Goal: Information Seeking & Learning: Find specific fact

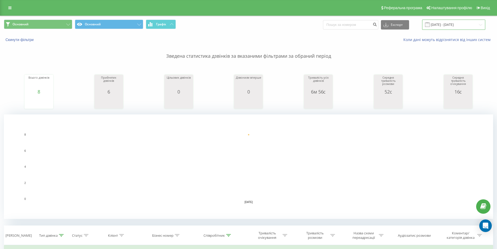
click at [447, 25] on input "[DATE] - [DATE]" at bounding box center [453, 25] width 63 height 10
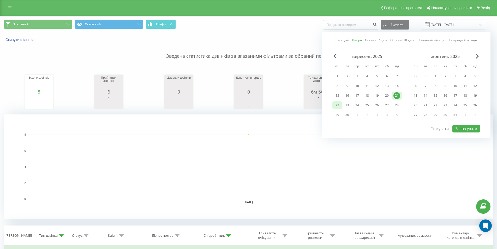
click at [340, 105] on div "22" at bounding box center [337, 105] width 7 height 7
click at [467, 129] on button "Застосувати" at bounding box center [467, 129] width 28 height 8
type input "22.09.2025 - 22.09.2025"
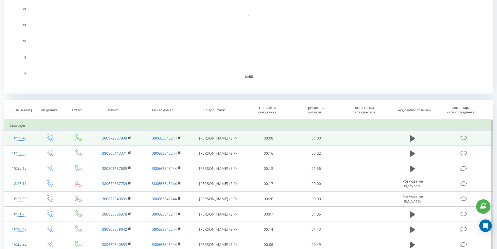
scroll to position [130, 0]
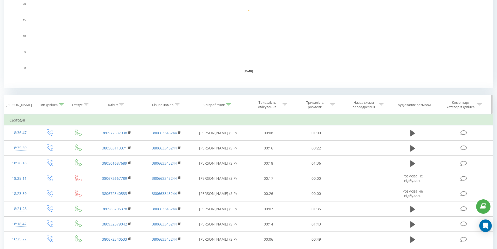
click at [62, 105] on icon at bounding box center [61, 104] width 5 height 3
click at [54, 142] on div at bounding box center [46, 142] width 37 height 5
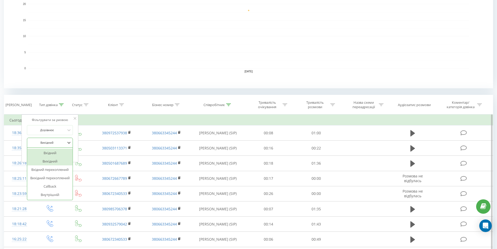
click at [52, 150] on div "Вхідний" at bounding box center [49, 152] width 45 height 8
click at [55, 152] on span "OK" at bounding box center [61, 153] width 15 height 8
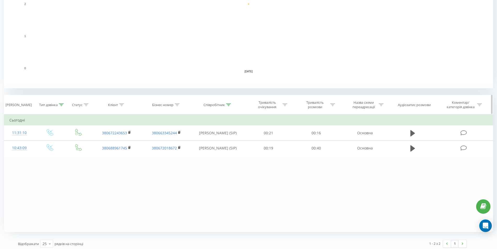
click at [60, 104] on icon at bounding box center [61, 104] width 5 height 3
click at [56, 140] on div at bounding box center [46, 142] width 37 height 5
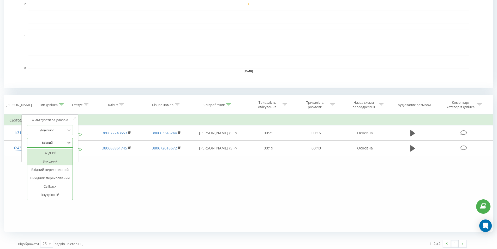
click at [52, 158] on div "Вихідний" at bounding box center [49, 161] width 45 height 8
click at [62, 154] on span "OK" at bounding box center [61, 153] width 15 height 8
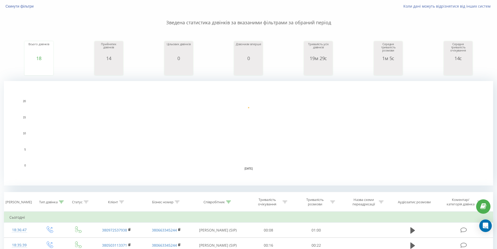
scroll to position [52, 0]
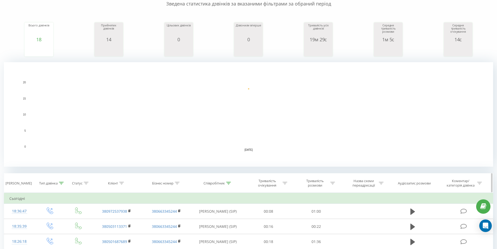
click at [64, 183] on icon at bounding box center [61, 183] width 5 height 3
click at [50, 221] on div "Вихідний" at bounding box center [50, 221] width 46 height 10
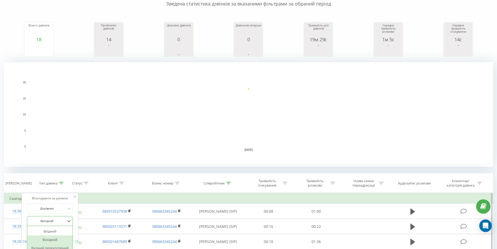
scroll to position [82, 0]
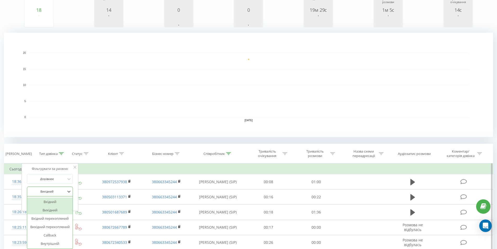
click at [54, 198] on div "Вхідний" at bounding box center [49, 201] width 45 height 8
click at [59, 201] on span "OK" at bounding box center [61, 202] width 15 height 8
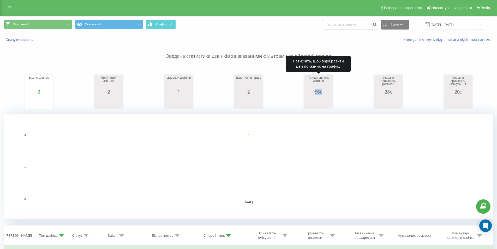
drag, startPoint x: 314, startPoint y: 91, endPoint x: 324, endPoint y: 92, distance: 9.2
click at [324, 92] on div "56с" at bounding box center [318, 91] width 26 height 5
copy div "56с"
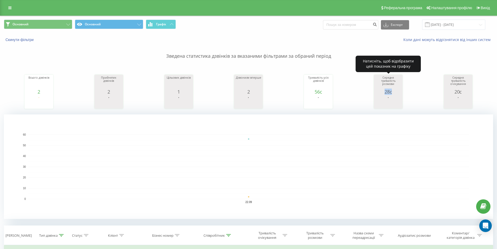
drag, startPoint x: 384, startPoint y: 91, endPoint x: 397, endPoint y: 91, distance: 13.6
click at [397, 91] on div "28с" at bounding box center [388, 91] width 26 height 5
copy div "28с"
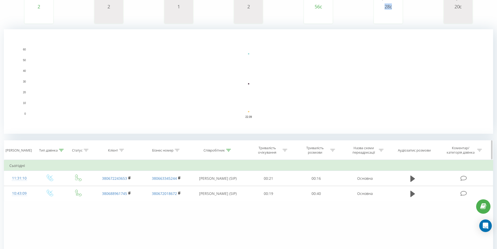
scroll to position [104, 0]
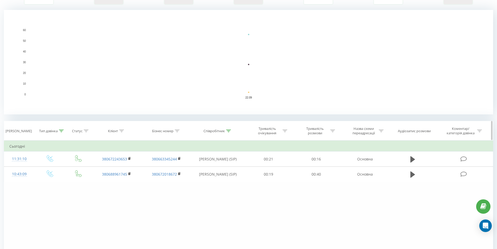
click at [62, 131] on icon at bounding box center [61, 130] width 5 height 3
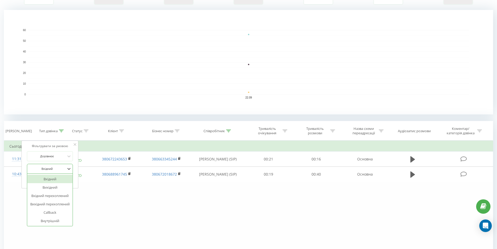
click at [62, 169] on div at bounding box center [46, 168] width 37 height 5
click at [51, 187] on div "Вихідний" at bounding box center [49, 187] width 45 height 8
click at [57, 183] on span "OK" at bounding box center [61, 179] width 15 height 8
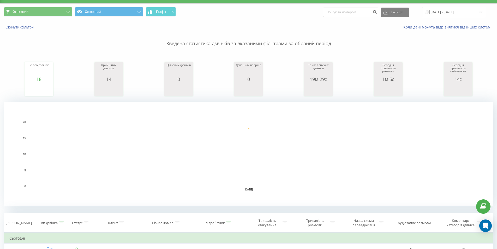
scroll to position [8, 0]
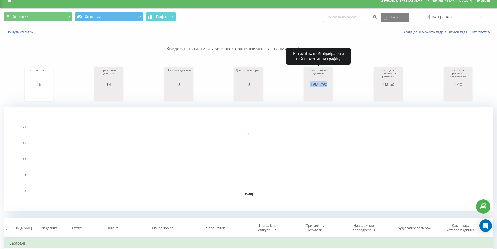
drag, startPoint x: 310, startPoint y: 86, endPoint x: 327, endPoint y: 86, distance: 17.0
click at [327, 86] on div "19м 29с" at bounding box center [318, 83] width 26 height 5
copy div "19м 29с"
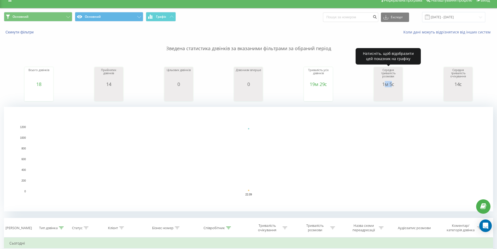
drag, startPoint x: 384, startPoint y: 85, endPoint x: 393, endPoint y: 85, distance: 8.9
click at [393, 85] on div "1м 5с" at bounding box center [388, 83] width 26 height 5
drag, startPoint x: 381, startPoint y: 84, endPoint x: 397, endPoint y: 88, distance: 16.3
click at [397, 88] on div "Середня тривалість розмови 1м 5с date averageConversationTime 22.09.25 64 22.09…" at bounding box center [388, 85] width 26 height 34
copy div "1м 5с"
